Goal: Transaction & Acquisition: Subscribe to service/newsletter

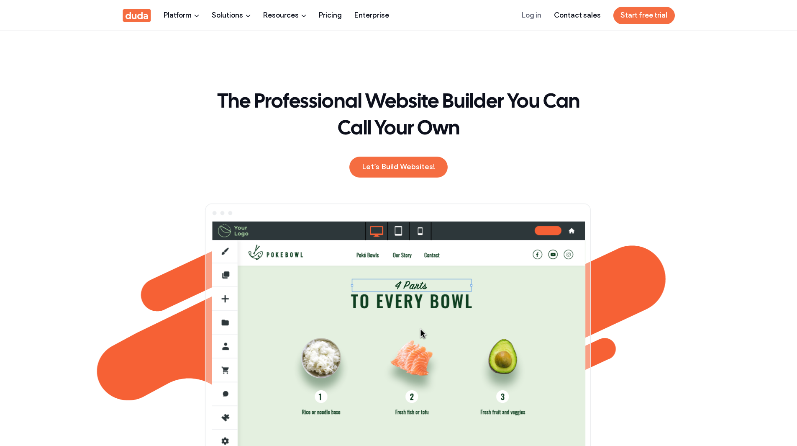
click at [634, 15] on link "Start free trial" at bounding box center [645, 16] width 62 height 18
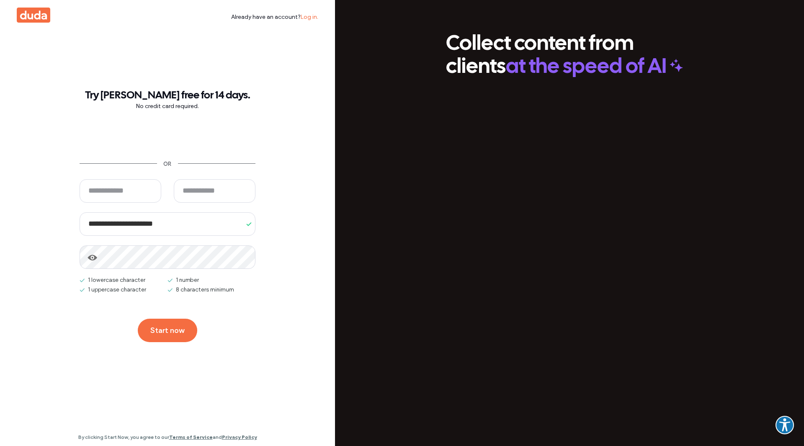
click at [39, 22] on use at bounding box center [33, 15] width 33 height 15
